Goal: Transaction & Acquisition: Purchase product/service

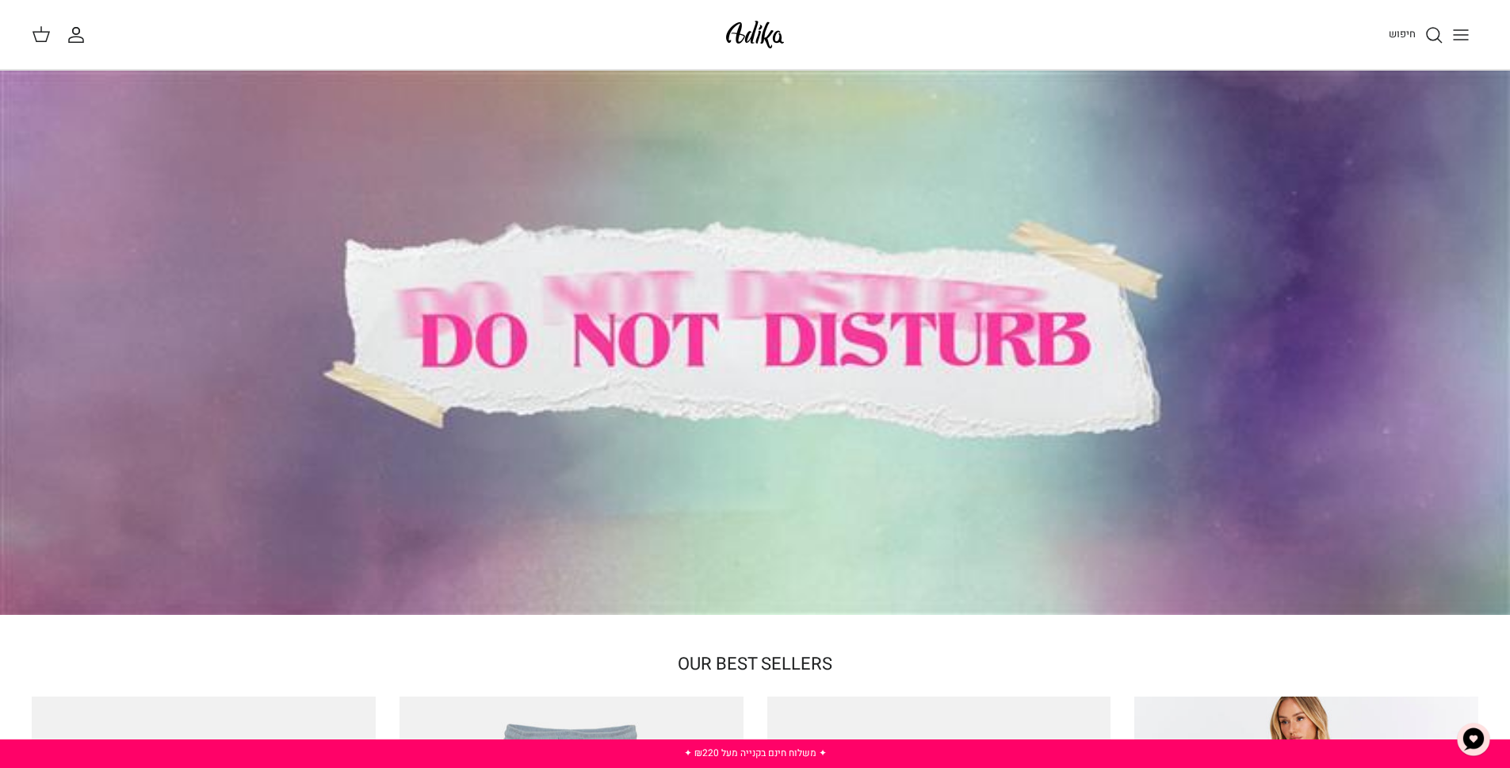
click at [1223, 33] on div "חיפוש" at bounding box center [1142, 34] width 674 height 35
click at [1457, 22] on button "Toggle menu" at bounding box center [1461, 34] width 35 height 35
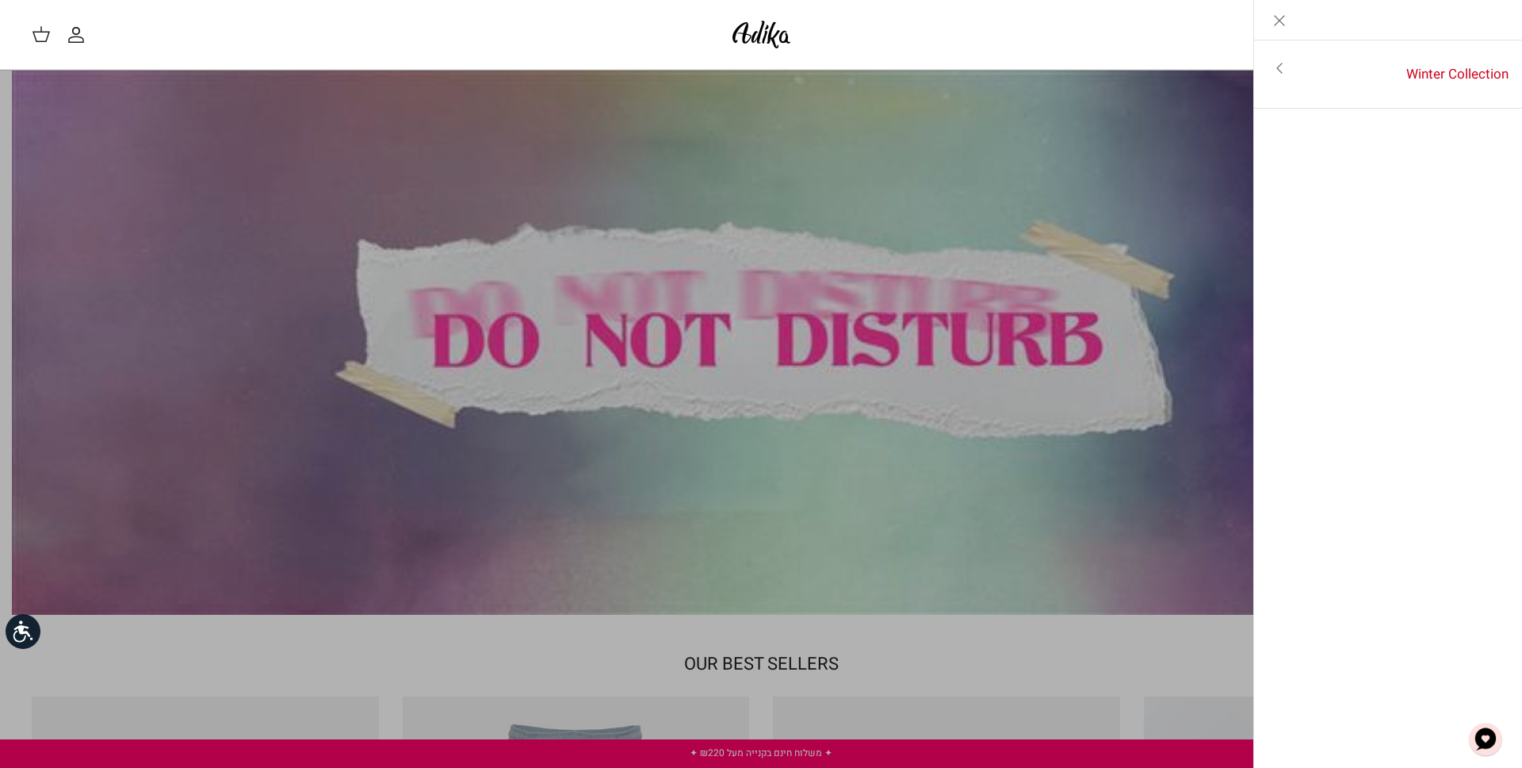
click at [1046, 98] on link "Toggle menu" at bounding box center [761, 384] width 1522 height 768
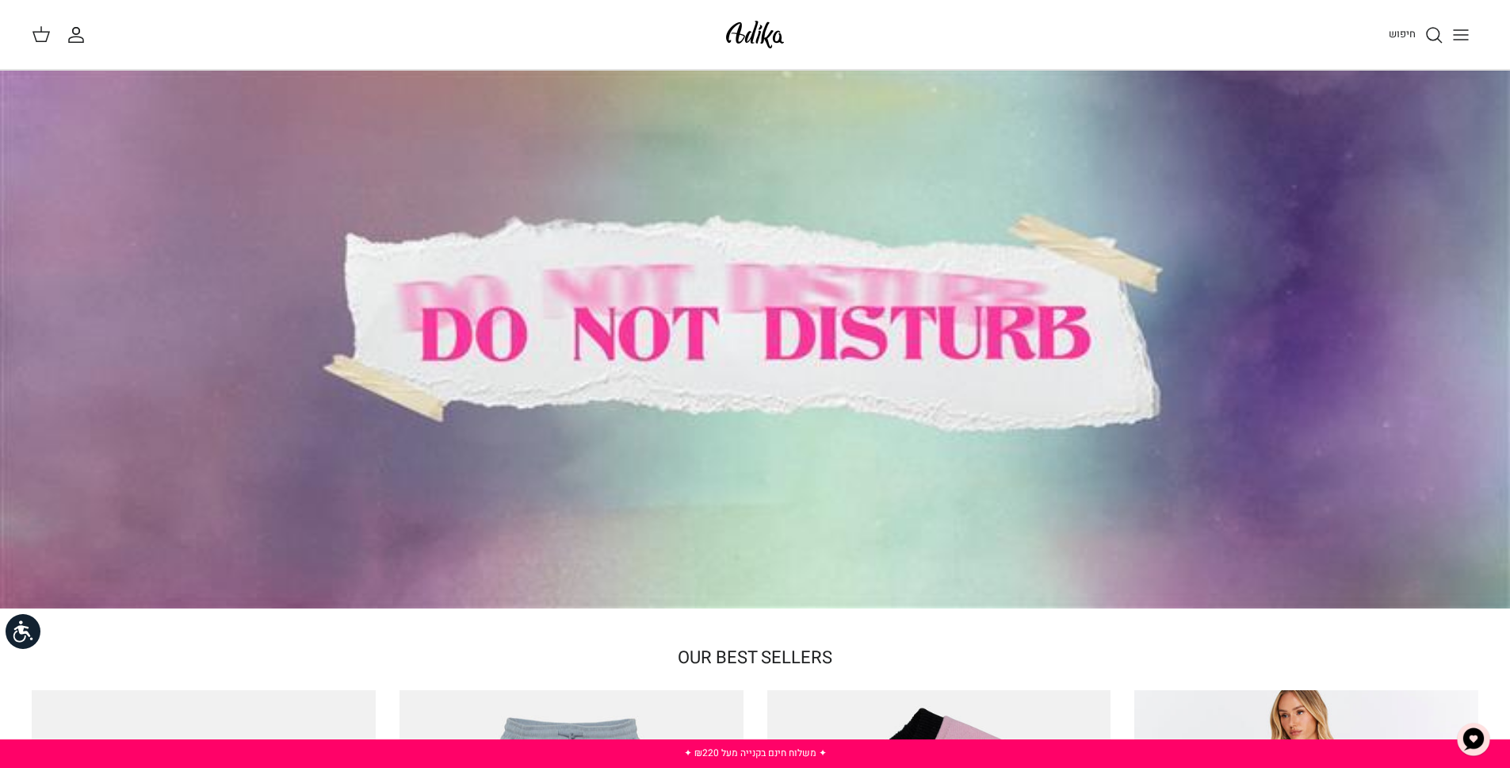
scroll to position [744, 0]
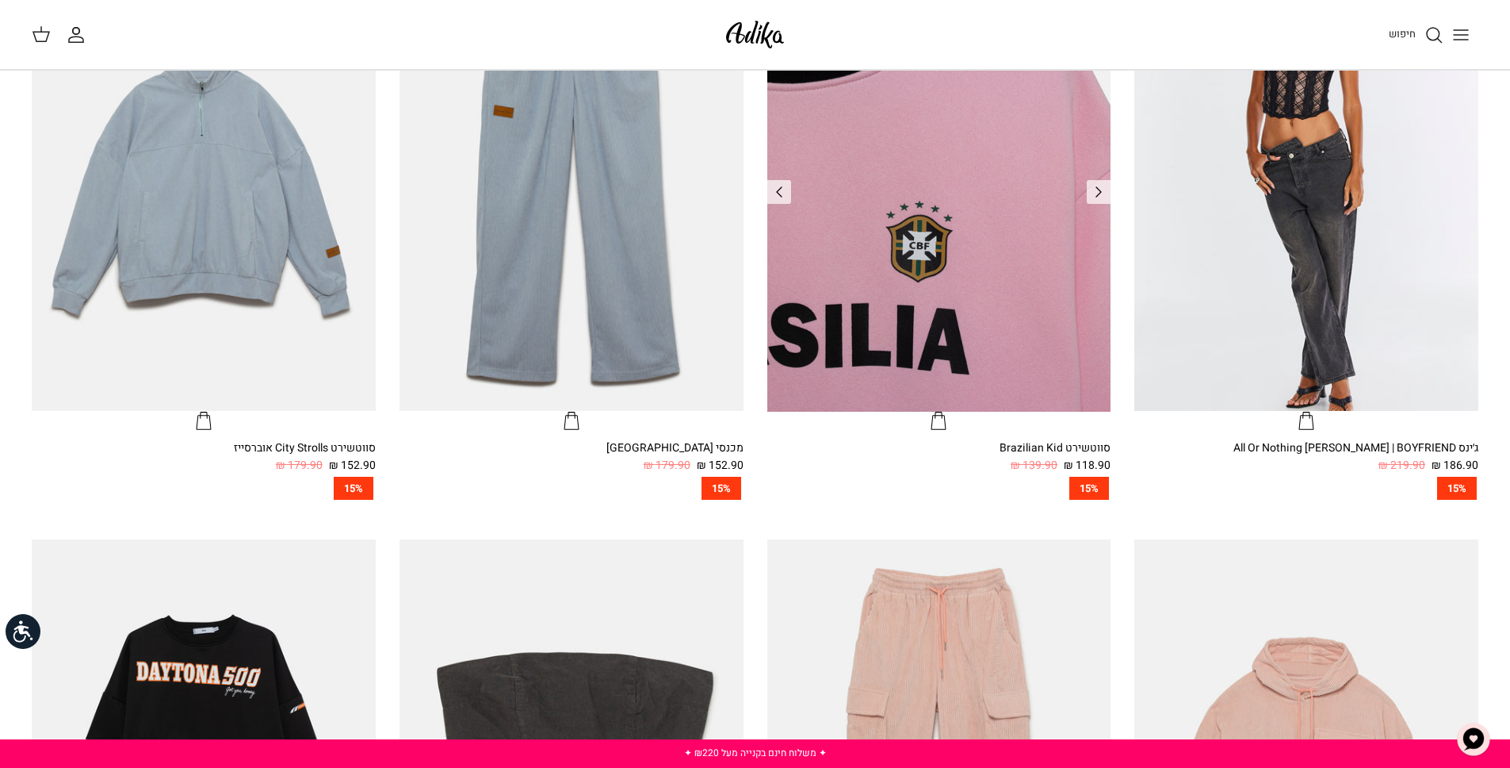
click at [938, 229] on img "סווטשירט Brazilian Kid" at bounding box center [940, 181] width 344 height 458
